Goal: Information Seeking & Learning: Learn about a topic

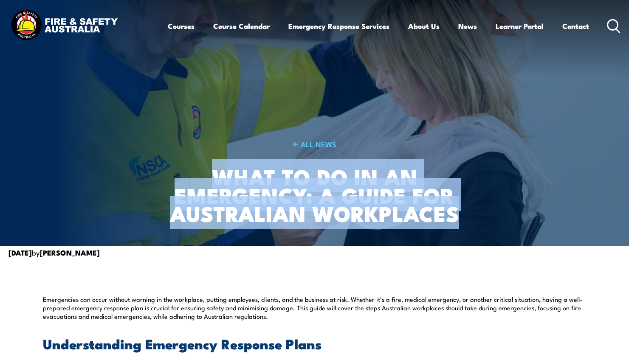
drag, startPoint x: 215, startPoint y: 177, endPoint x: 489, endPoint y: 226, distance: 279.2
click at [491, 231] on article "ALL NEWS What to Do in an Emergency: A Guide for Australian Workplaces" at bounding box center [315, 123] width 544 height 246
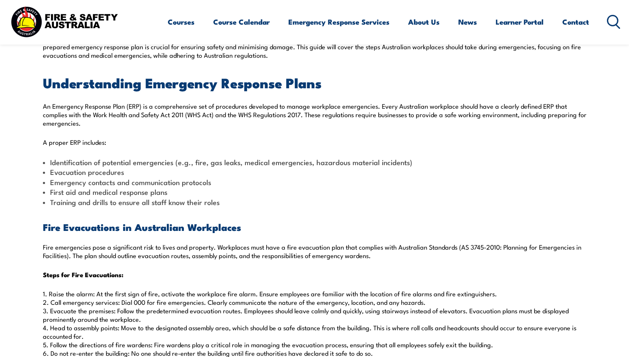
scroll to position [270, 0]
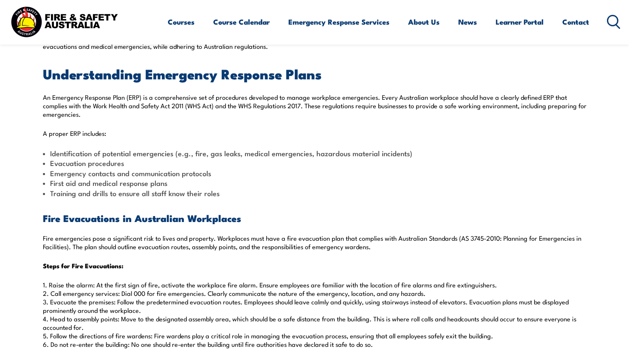
click at [580, 163] on li "Evacuation procedures" at bounding box center [315, 163] width 544 height 10
click at [542, 98] on p "An Emergency Response Plan (ERP) is a comprehensive set of procedures developed…" at bounding box center [315, 105] width 544 height 25
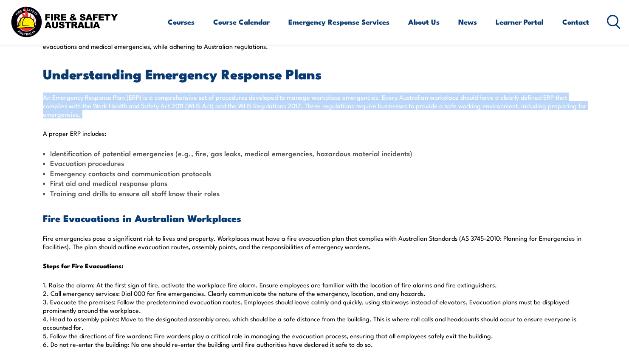
click at [543, 98] on p "An Emergency Response Plan (ERP) is a comprehensive set of procedures developed…" at bounding box center [315, 105] width 544 height 25
click at [543, 97] on p "An Emergency Response Plan (ERP) is a comprehensive set of procedures developed…" at bounding box center [315, 105] width 544 height 25
click at [49, 105] on p "An Emergency Response Plan (ERP) is a comprehensive set of procedures developed…" at bounding box center [315, 105] width 544 height 25
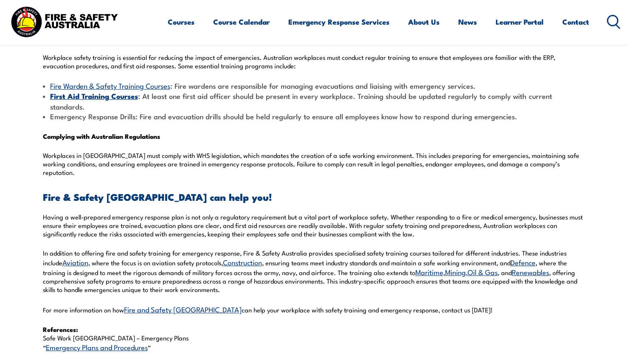
scroll to position [788, 0]
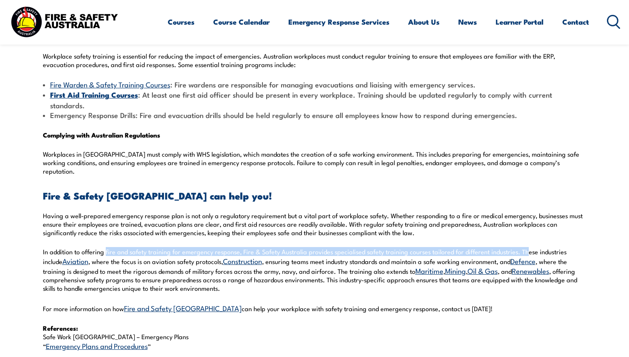
drag, startPoint x: 105, startPoint y: 232, endPoint x: 525, endPoint y: 232, distance: 420.2
click at [525, 248] on p "In addition to offering fire and safety training for emergency response, Fire &…" at bounding box center [315, 270] width 544 height 45
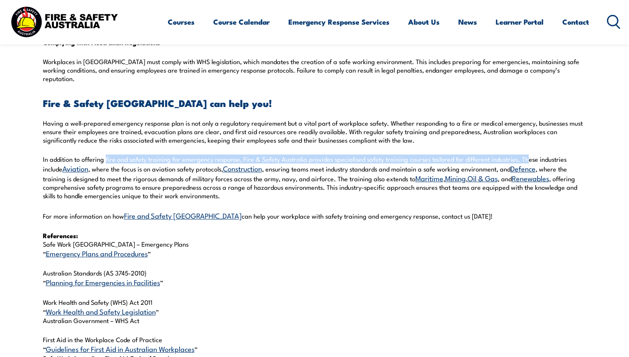
scroll to position [851, 0]
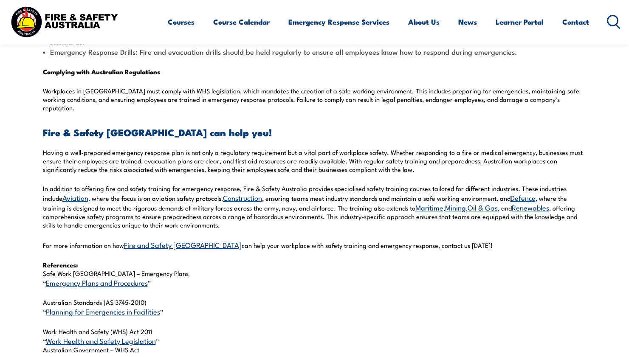
click at [308, 261] on p "References: Safe Work Australia – Emergency Plans “ Emergency Plans and Procedu…" at bounding box center [315, 274] width 544 height 27
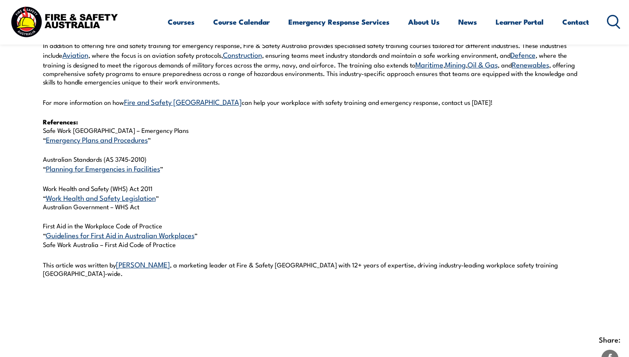
scroll to position [992, 0]
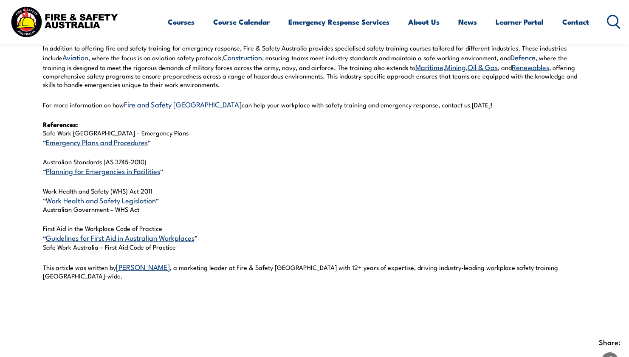
click at [93, 137] on link "Emergency Plans and Procedures" at bounding box center [97, 142] width 102 height 10
